Goal: Task Accomplishment & Management: Manage account settings

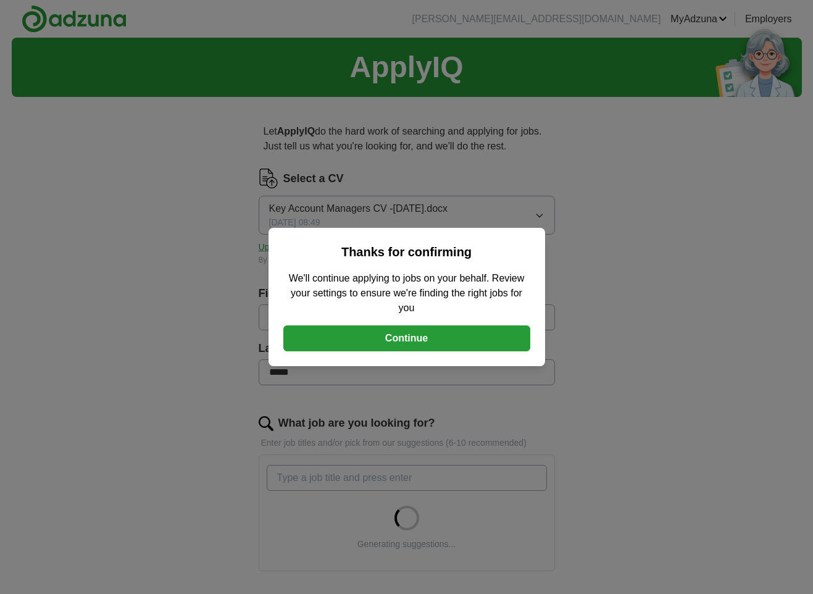
click at [401, 334] on button "Continue" at bounding box center [406, 338] width 247 height 26
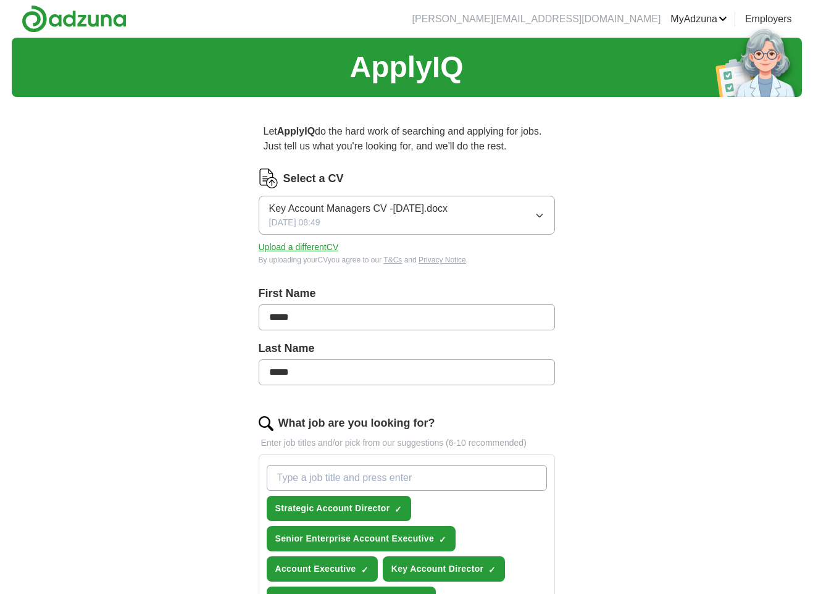
click at [541, 215] on icon "button" at bounding box center [539, 215] width 6 height 3
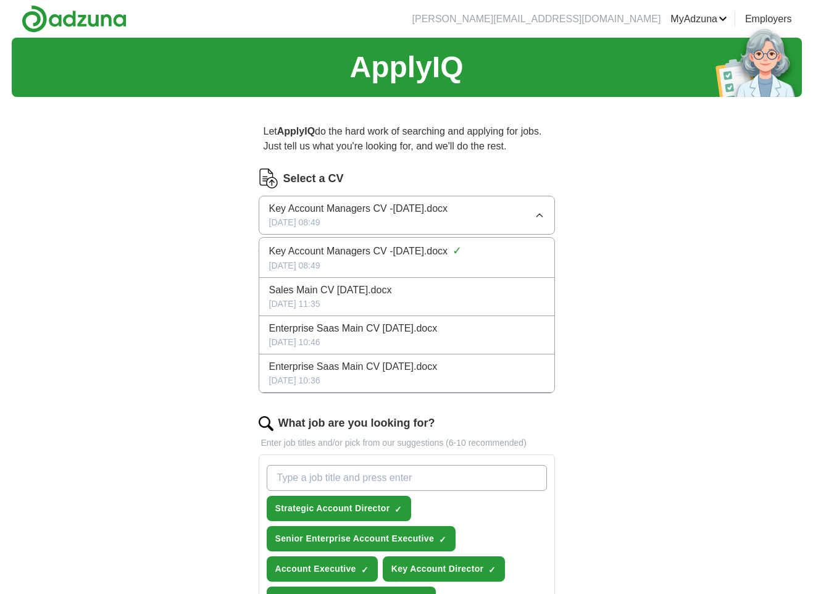
click at [538, 216] on icon "button" at bounding box center [539, 215] width 10 height 10
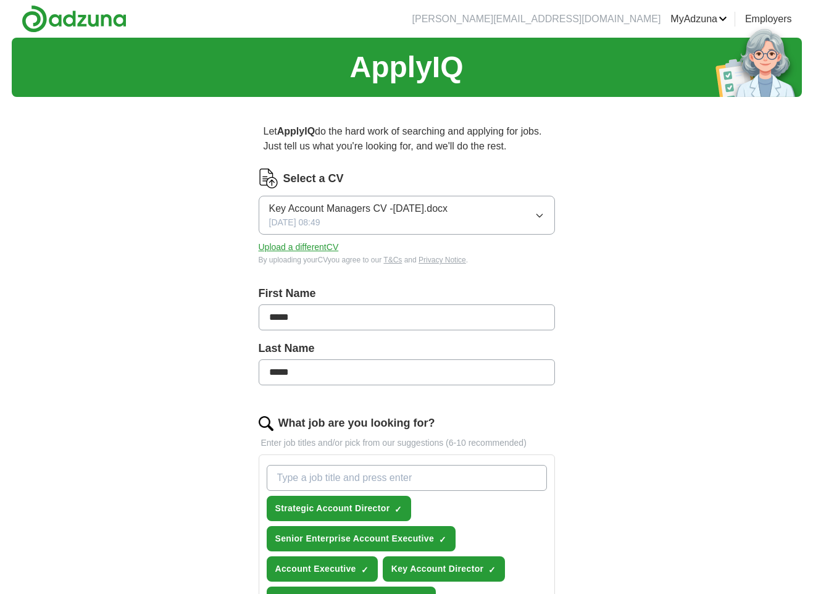
click at [293, 244] on button "Upload a different CV" at bounding box center [299, 247] width 80 height 13
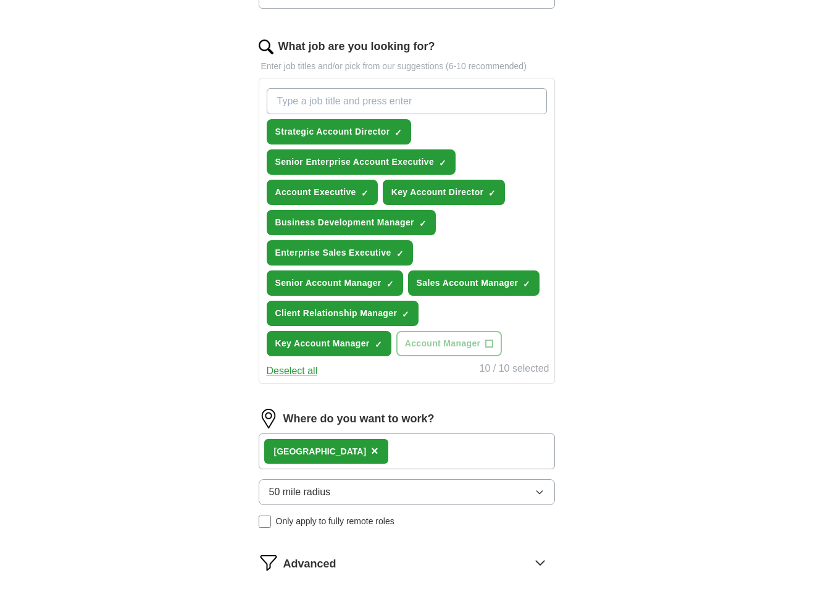
scroll to position [412, 0]
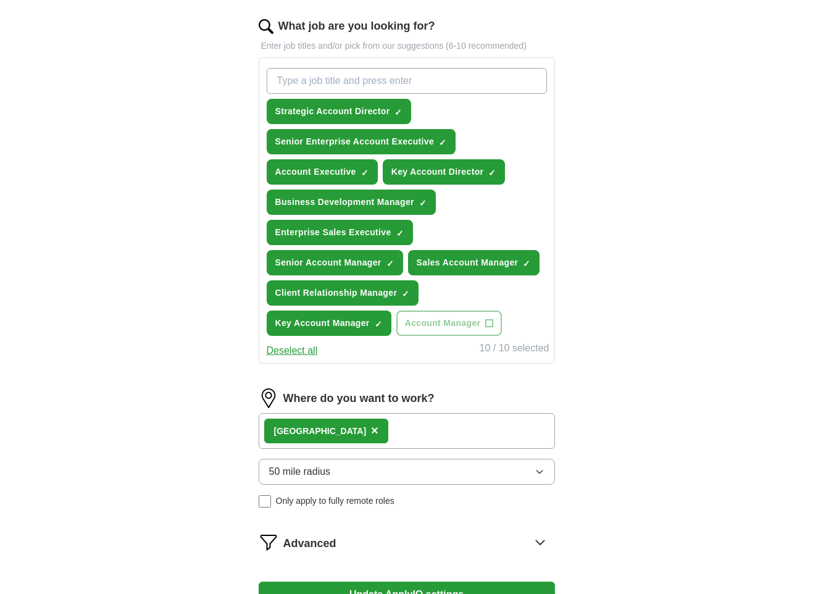
click at [540, 471] on icon "button" at bounding box center [539, 471] width 10 height 10
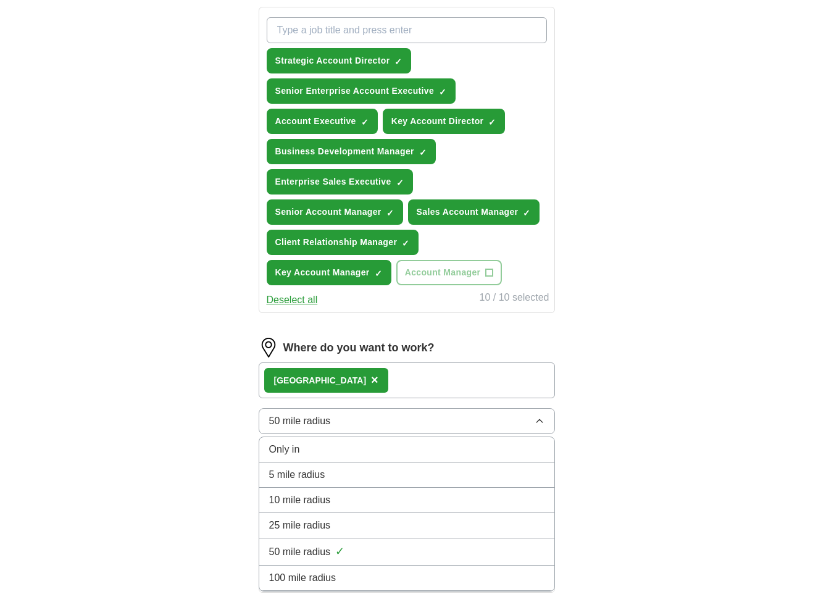
scroll to position [473, 0]
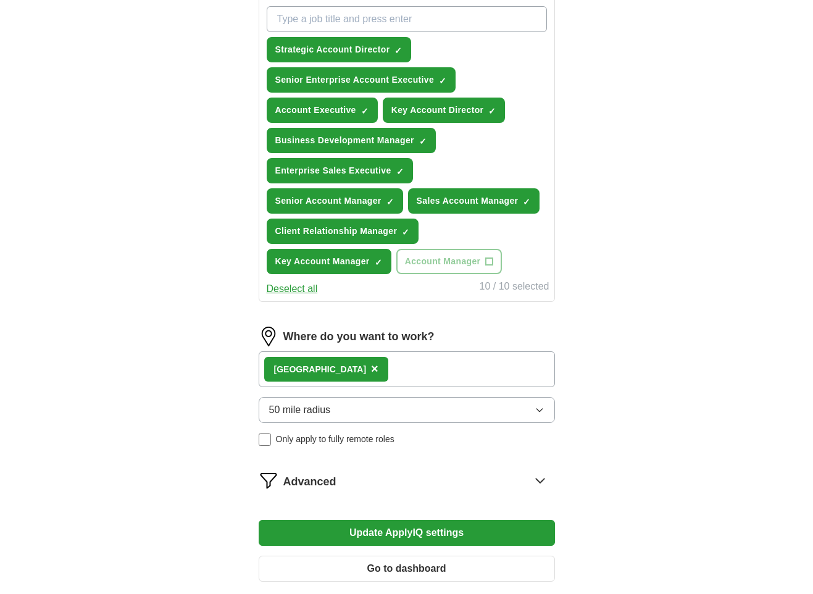
click at [628, 455] on div "ApplyIQ Let ApplyIQ do the hard work of searching and applying for jobs. Just t…" at bounding box center [407, 83] width 790 height 1039
click at [443, 534] on button "Update ApplyIQ settings" at bounding box center [407, 533] width 296 height 26
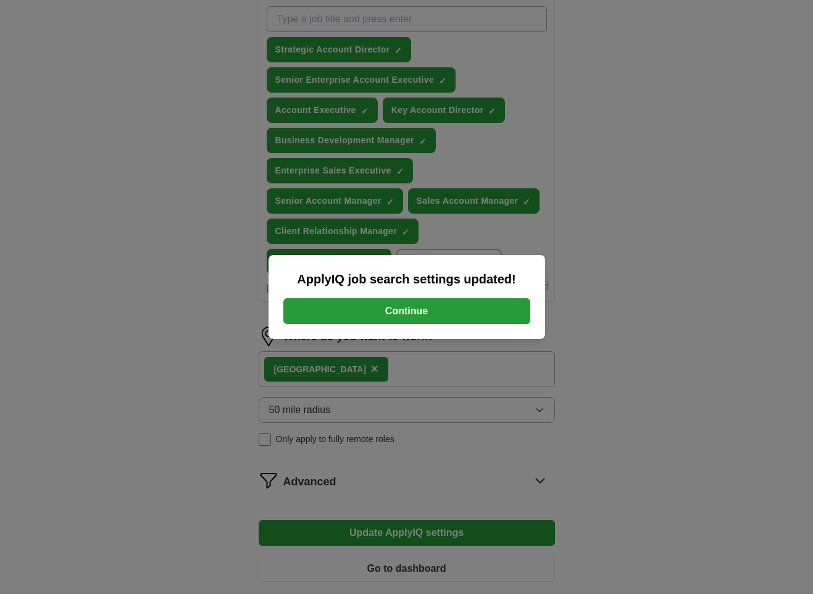
click at [413, 316] on button "Continue" at bounding box center [406, 311] width 247 height 26
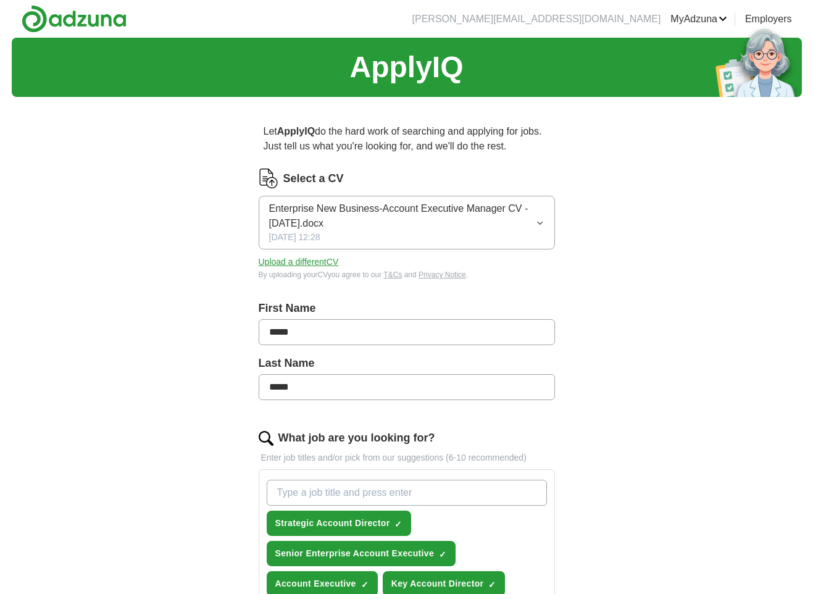
click at [768, 20] on link "Employers" at bounding box center [768, 19] width 47 height 15
